Goal: Find specific page/section: Find specific page/section

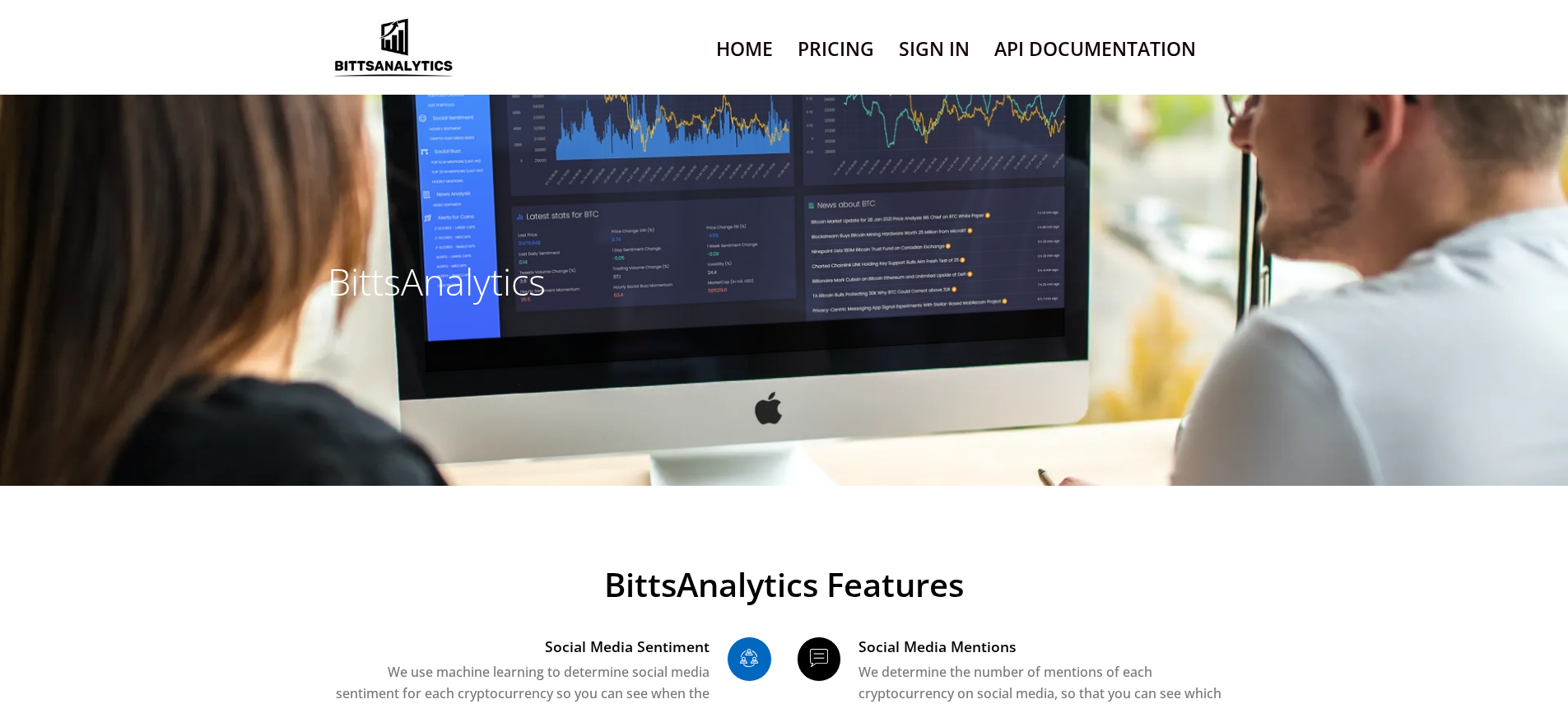
click at [933, 70] on link "Sign In" at bounding box center [934, 49] width 71 height 42
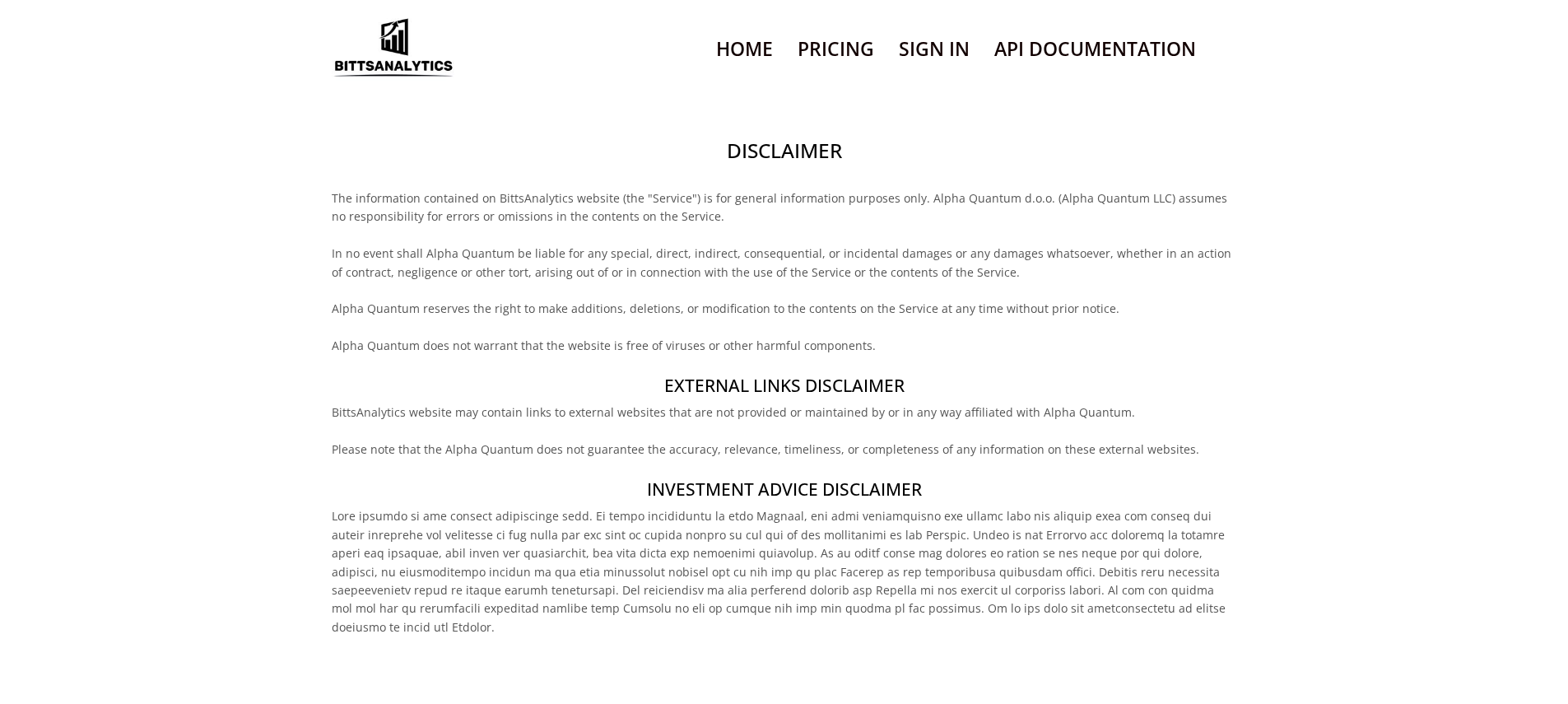
click at [783, 165] on h2 "Disclaimer" at bounding box center [784, 151] width 904 height 28
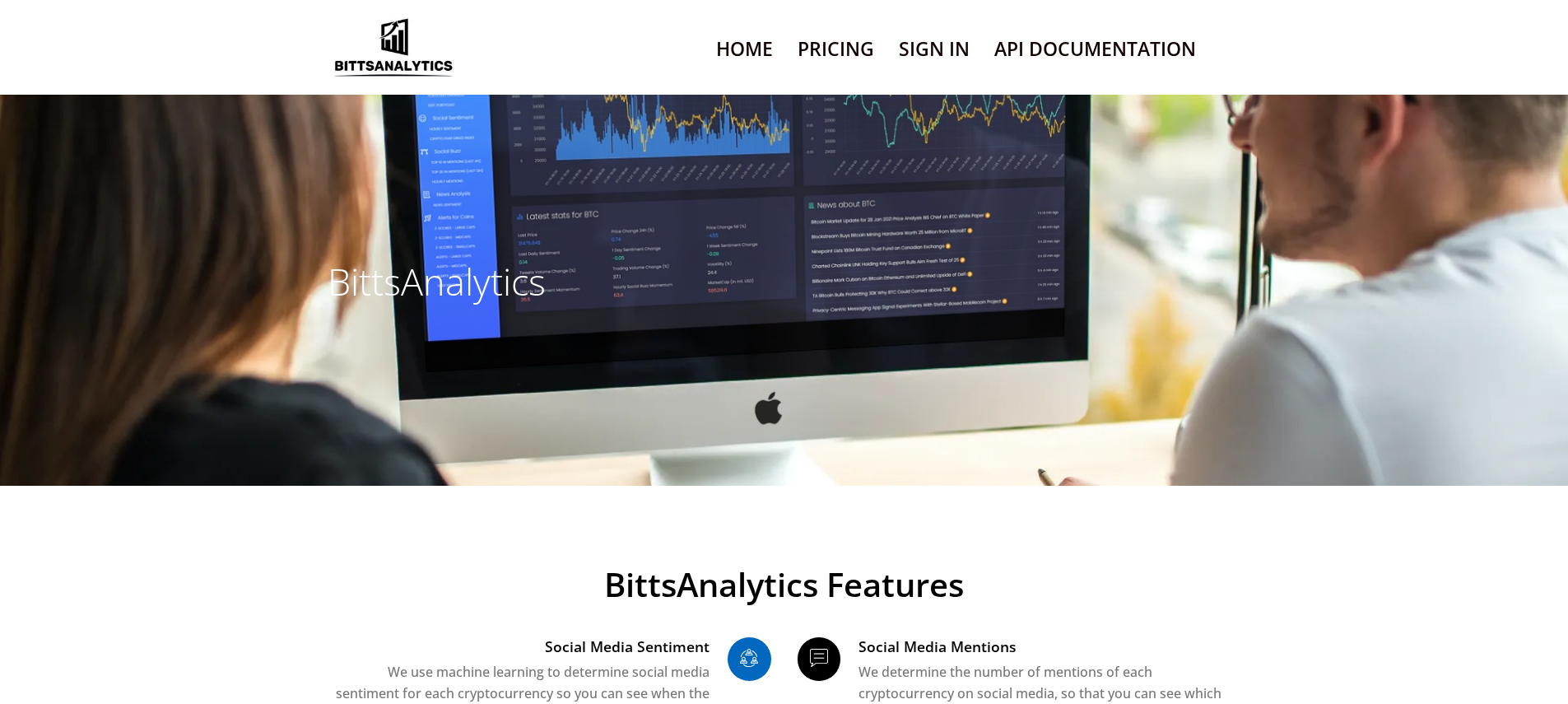
click at [933, 70] on link "Sign In" at bounding box center [934, 49] width 71 height 42
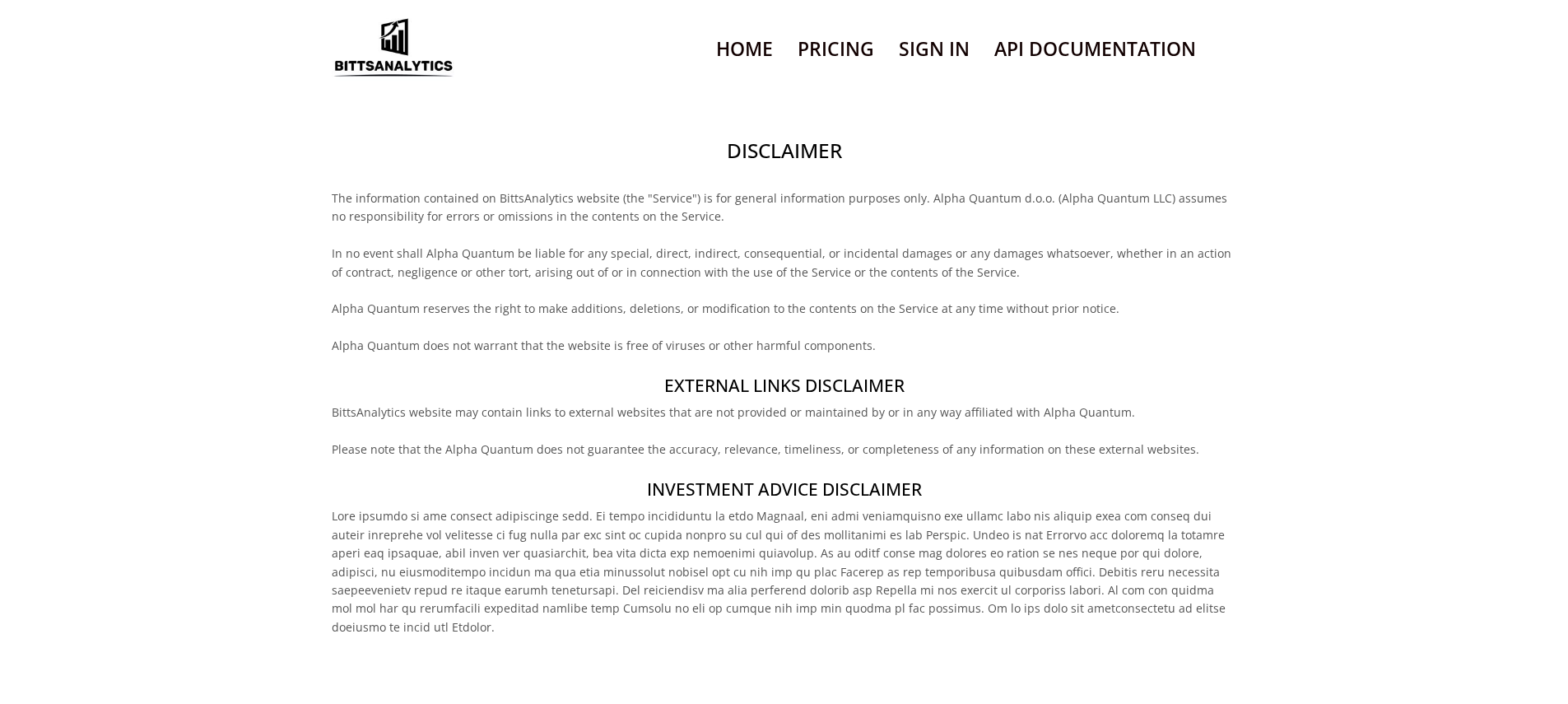
click at [783, 165] on h2 "Disclaimer" at bounding box center [784, 151] width 904 height 28
click at [783, 398] on h4 "External links disclaimer" at bounding box center [784, 385] width 904 height 24
click at [783, 165] on h2 "Disclaimer" at bounding box center [784, 151] width 904 height 28
click at [783, 398] on h4 "External links disclaimer" at bounding box center [784, 385] width 904 height 24
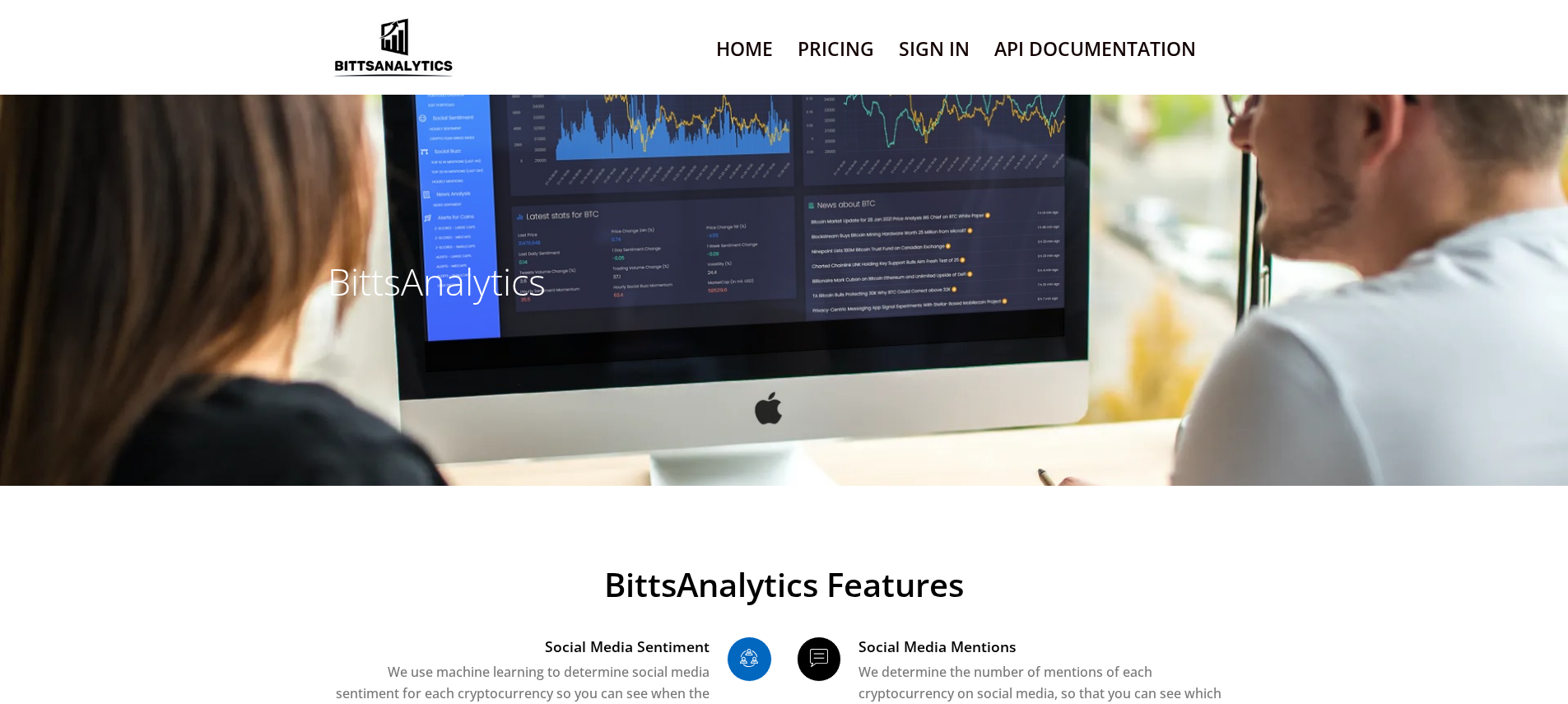
click at [933, 70] on link "Sign In" at bounding box center [934, 49] width 71 height 42
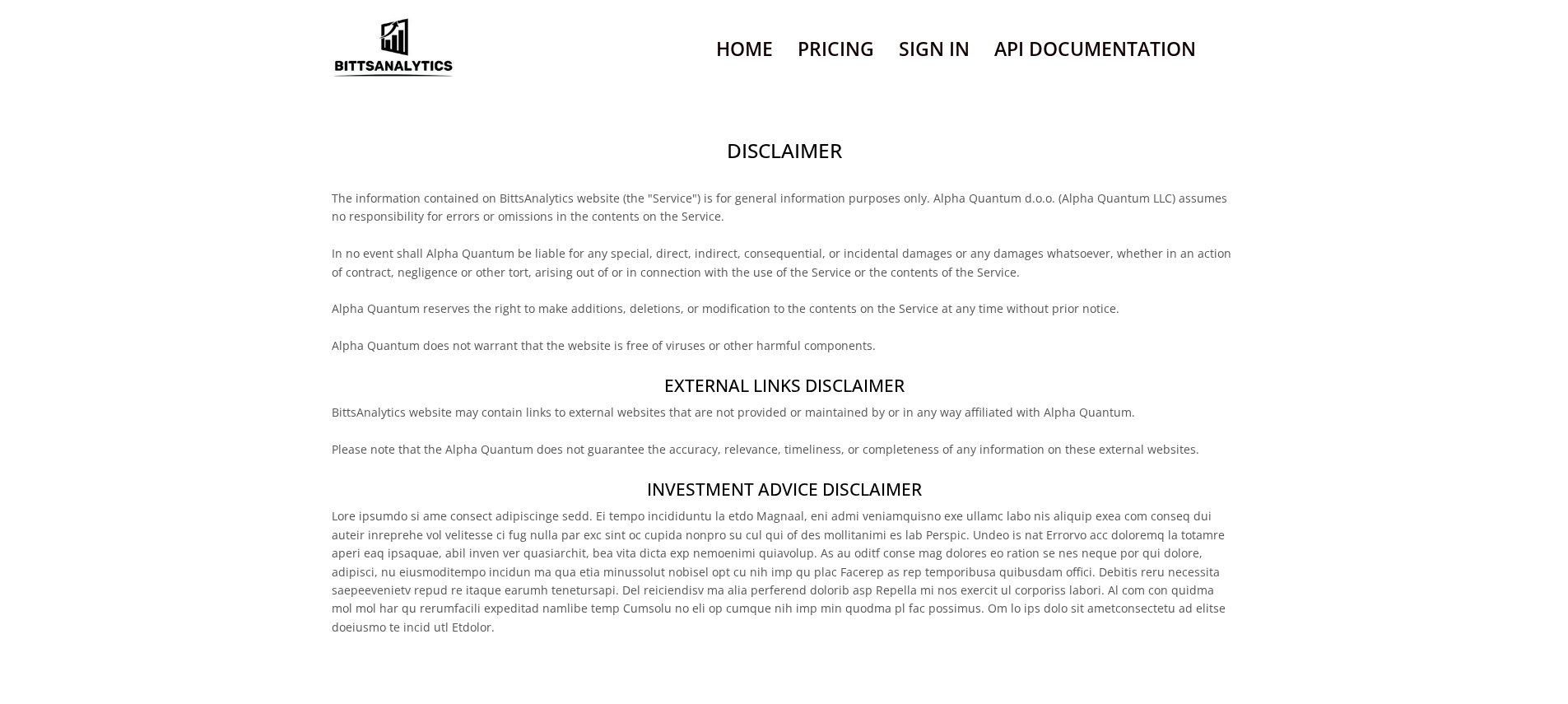
click at [783, 165] on h2 "Disclaimer" at bounding box center [784, 151] width 904 height 28
click at [783, 501] on h4 "Investment Advice Disclaimer" at bounding box center [784, 489] width 904 height 24
click at [783, 165] on h2 "Disclaimer" at bounding box center [784, 151] width 904 height 28
click at [783, 501] on h4 "Investment Advice Disclaimer" at bounding box center [784, 489] width 904 height 24
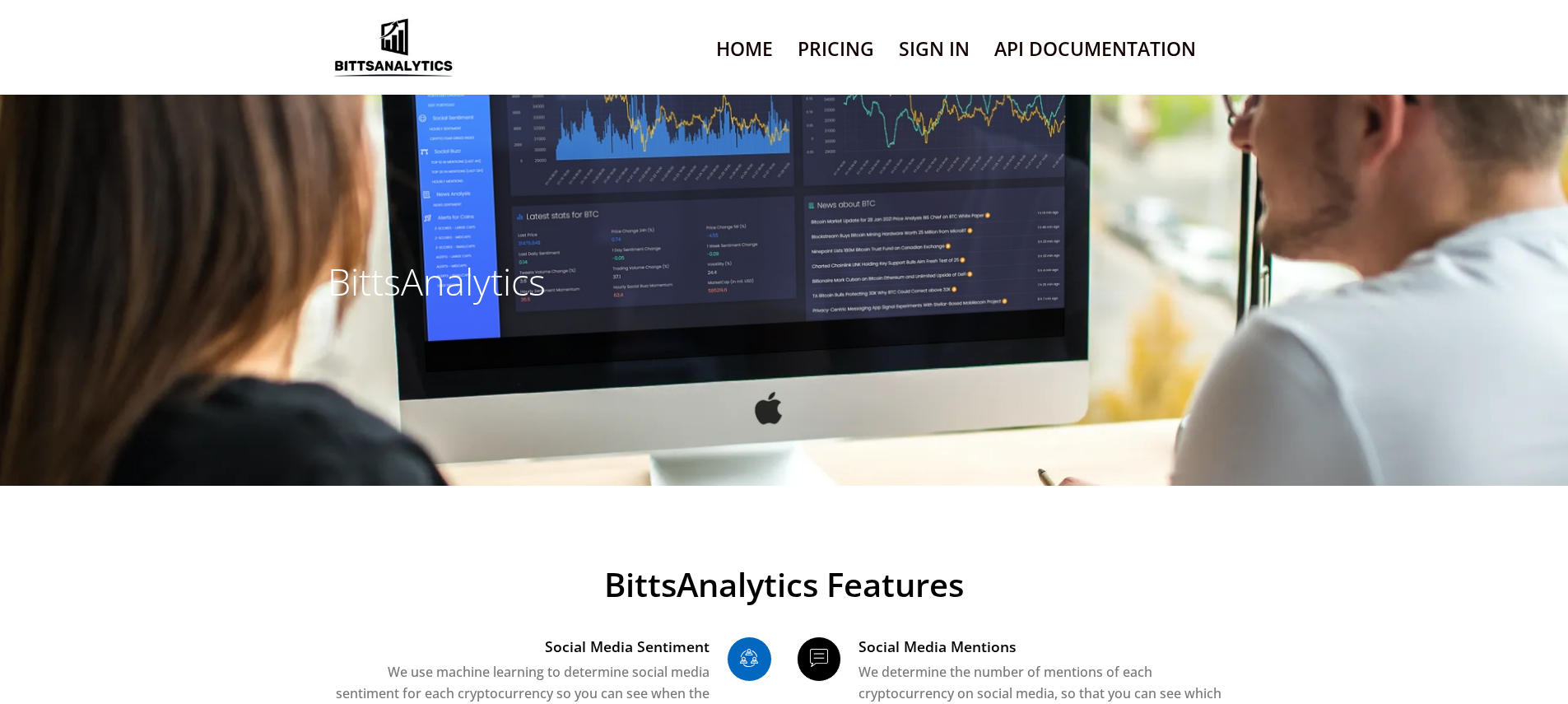
click at [933, 70] on link "Sign In" at bounding box center [934, 49] width 71 height 42
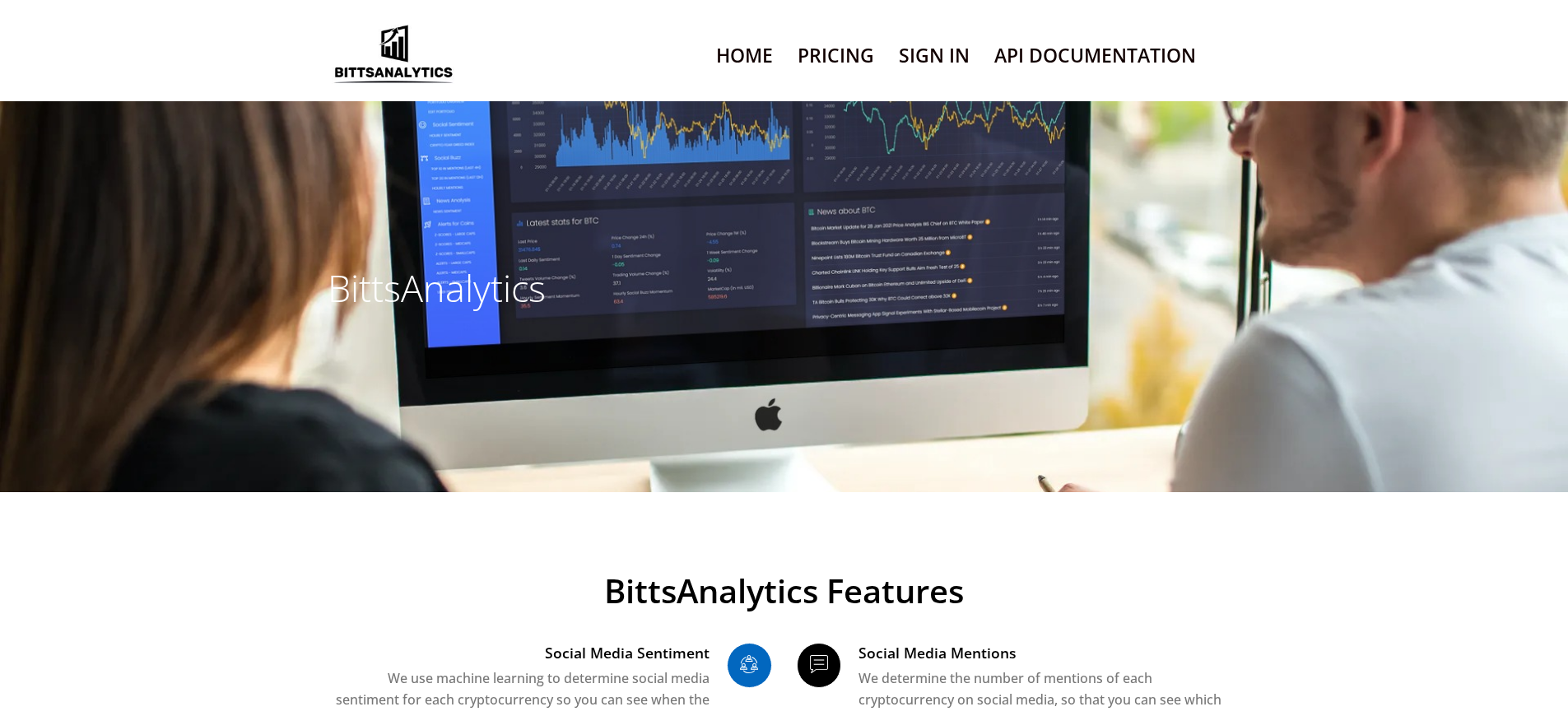
scroll to position [11217, 0]
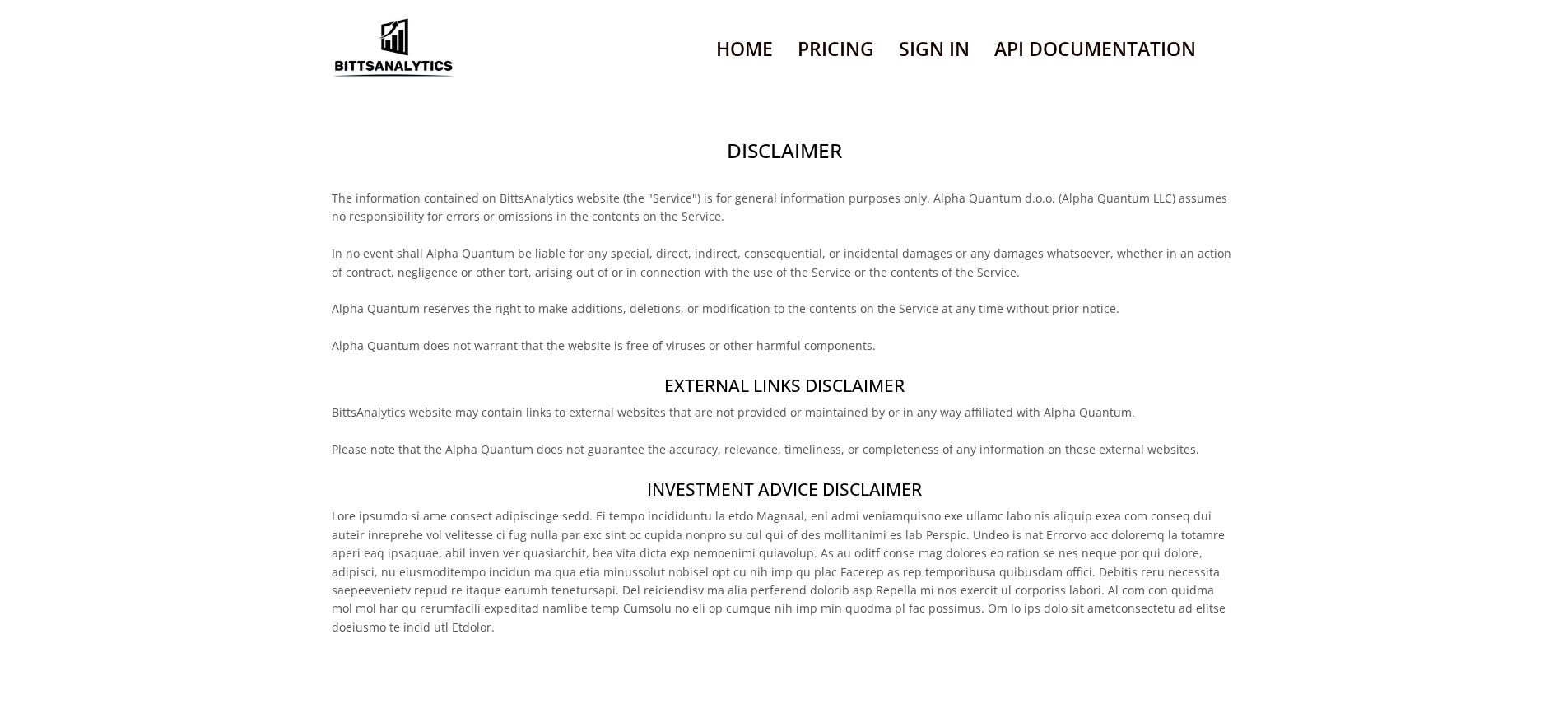
click at [783, 165] on h2 "Disclaimer" at bounding box center [784, 151] width 904 height 28
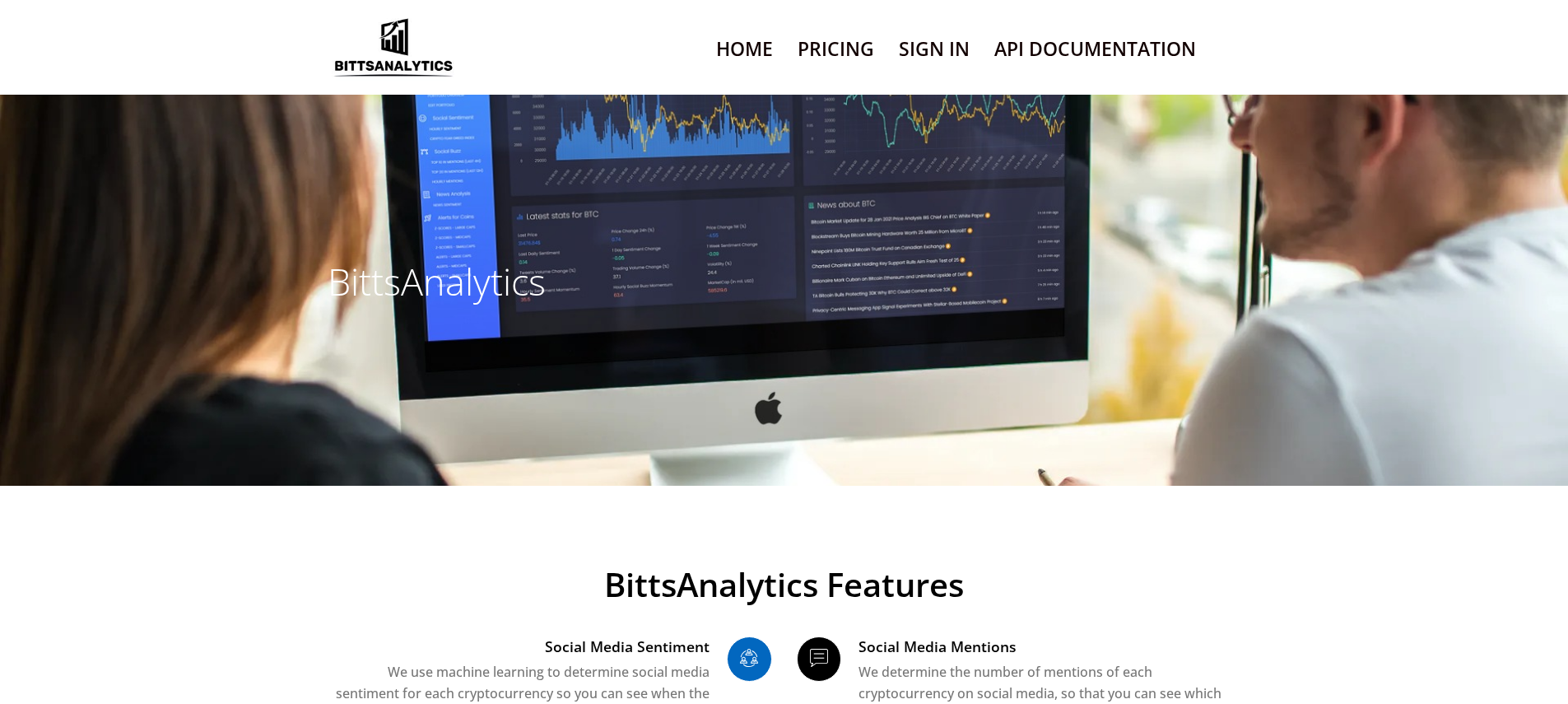
click at [933, 70] on link "Sign In" at bounding box center [934, 49] width 71 height 42
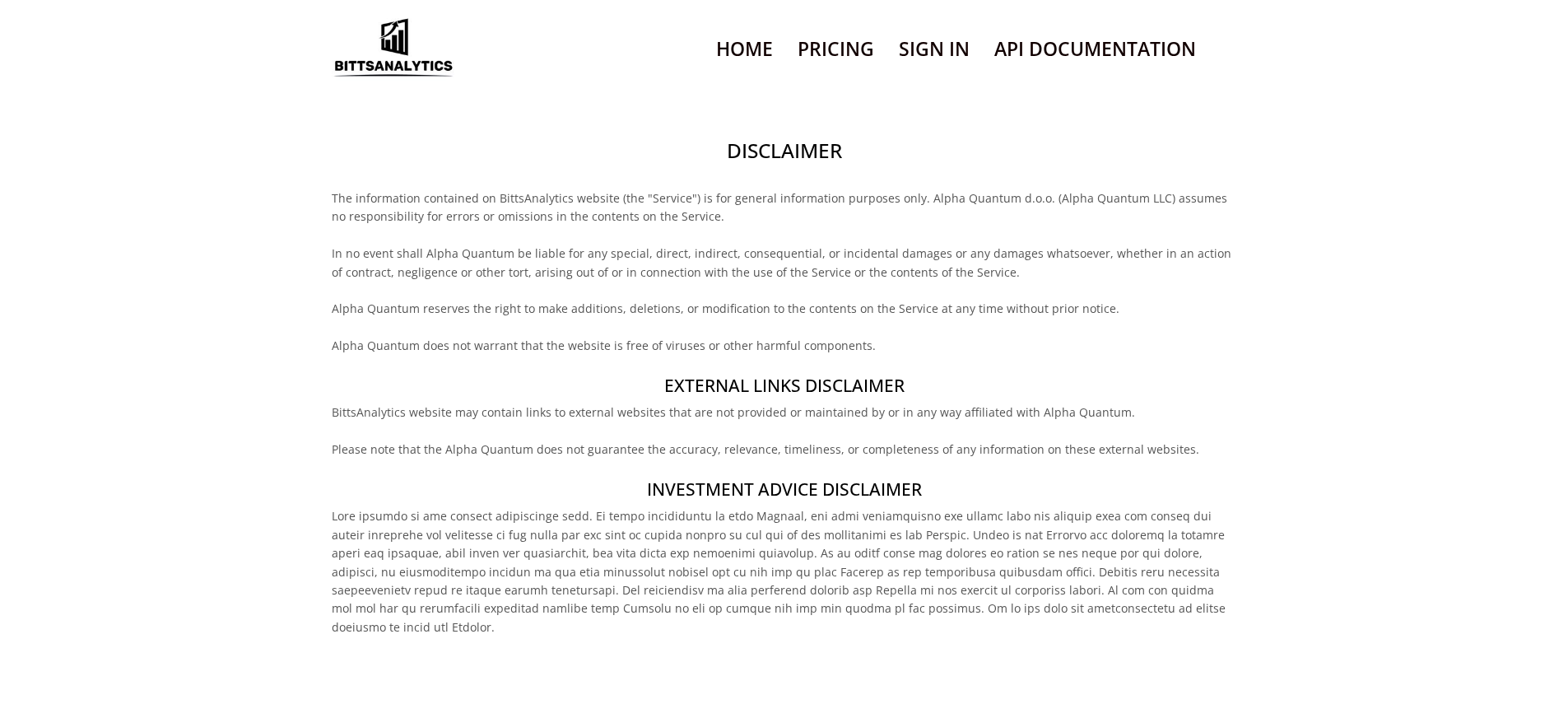
click at [783, 165] on h2 "Disclaimer" at bounding box center [784, 151] width 904 height 28
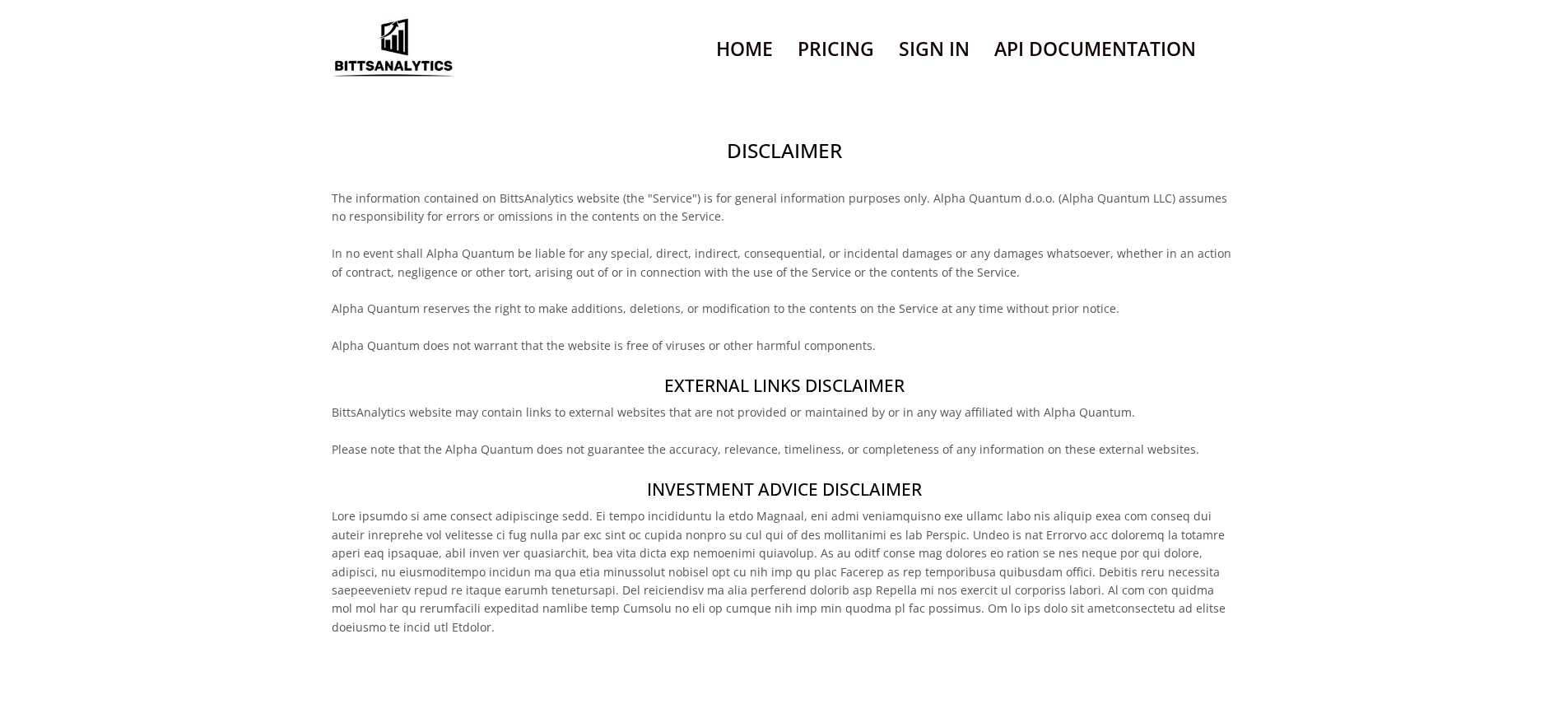
click at [783, 165] on h2 "Disclaimer" at bounding box center [784, 151] width 904 height 28
click at [933, 70] on link "Sign In" at bounding box center [934, 49] width 71 height 42
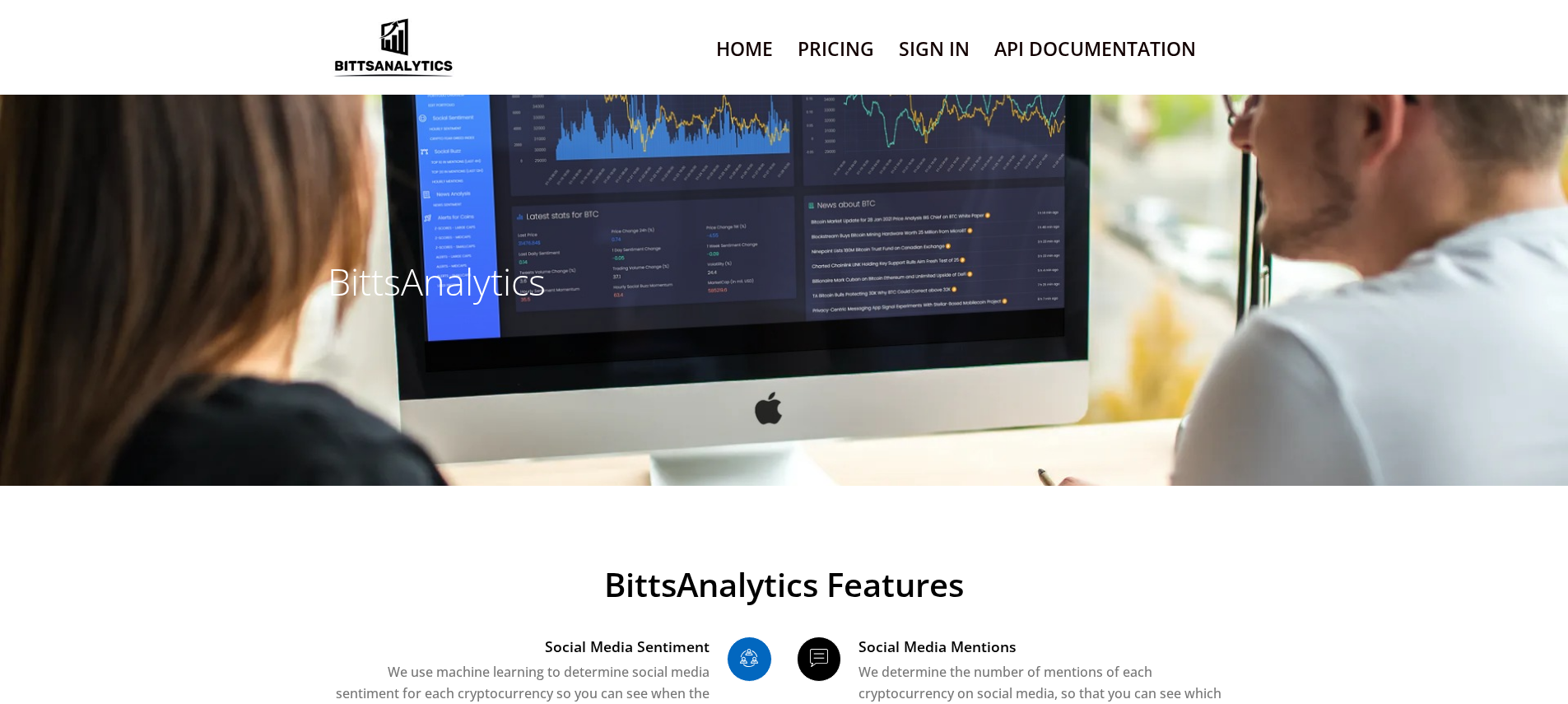
click at [933, 70] on link "Sign In" at bounding box center [934, 49] width 71 height 42
